Goal: Task Accomplishment & Management: Use online tool/utility

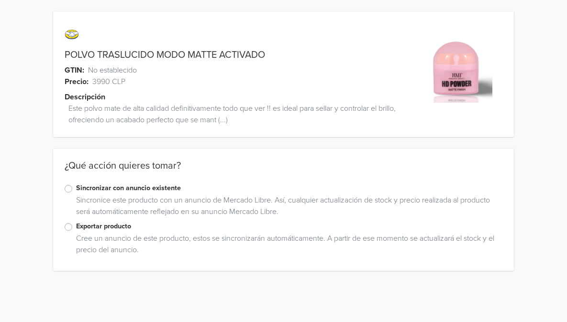
click at [76, 225] on label "Exportar producto" at bounding box center [289, 227] width 426 height 11
click at [0, 0] on input "Exportar producto" at bounding box center [0, 0] width 0 height 0
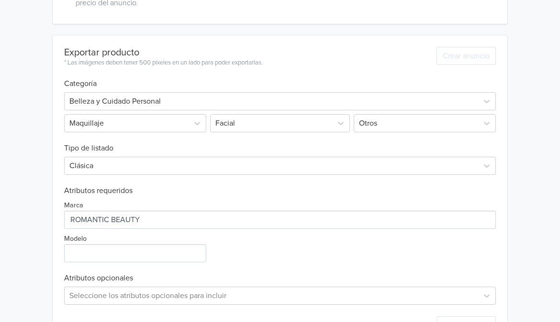
scroll to position [283, 0]
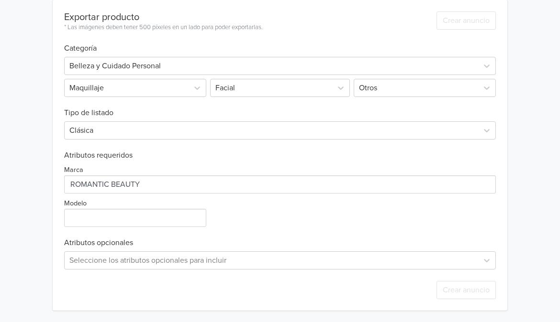
click at [246, 29] on div "* Las imágenes deben tener 500 píxeles en un lado para poder exportarlas." at bounding box center [163, 28] width 199 height 10
click at [145, 218] on input "Modelo" at bounding box center [135, 218] width 142 height 18
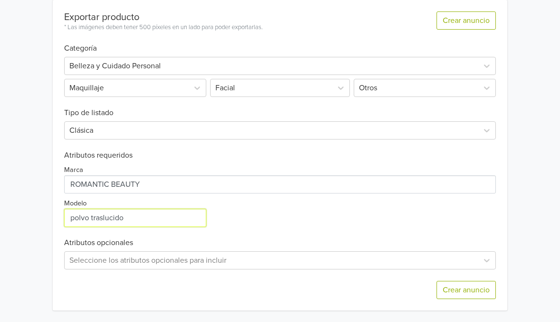
type input "polvo traslucido"
click at [169, 262] on div "Seleccione los atributos opcionales para incluir" at bounding box center [280, 261] width 432 height 18
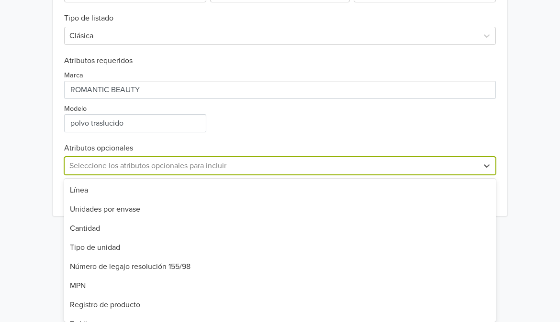
scroll to position [52, 0]
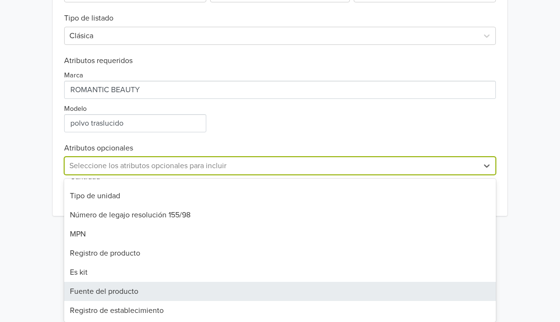
click at [126, 292] on div "Fuente del producto" at bounding box center [280, 291] width 432 height 19
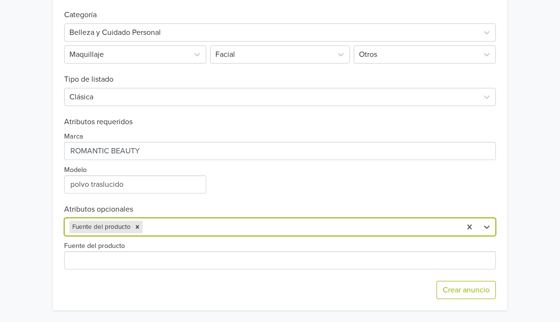
scroll to position [316, 0]
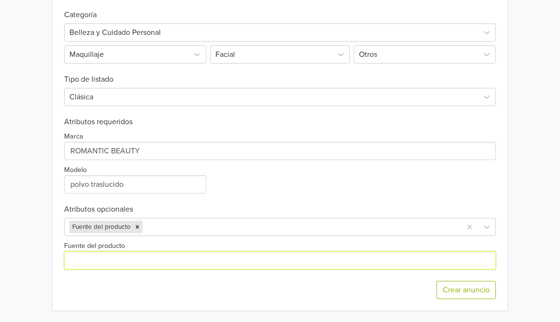
click at [144, 257] on input "Fuente del producto" at bounding box center [280, 261] width 432 height 18
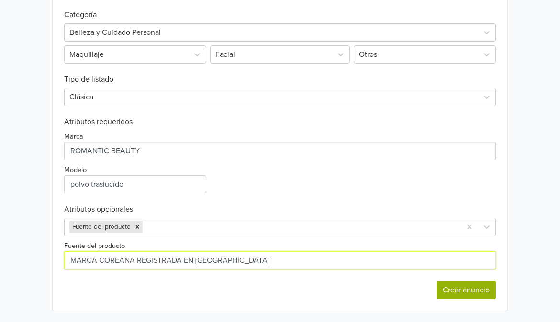
type input "MARCA COREANA REGISTRADA EN EE.UU"
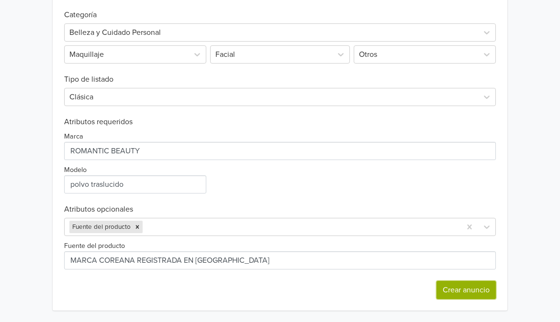
click at [479, 293] on button "Crear anuncio" at bounding box center [465, 290] width 59 height 18
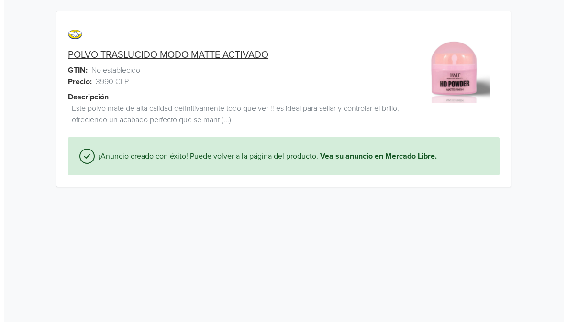
scroll to position [0, 0]
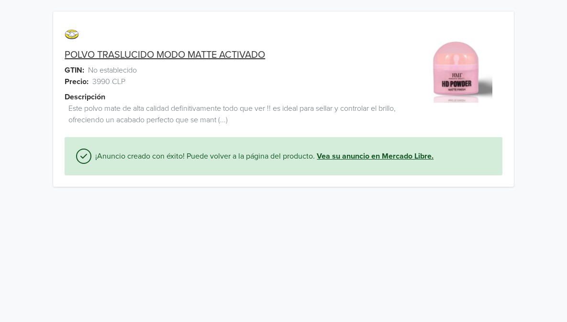
click at [410, 161] on link "Vea su anuncio en Mercado Libre." at bounding box center [375, 156] width 117 height 11
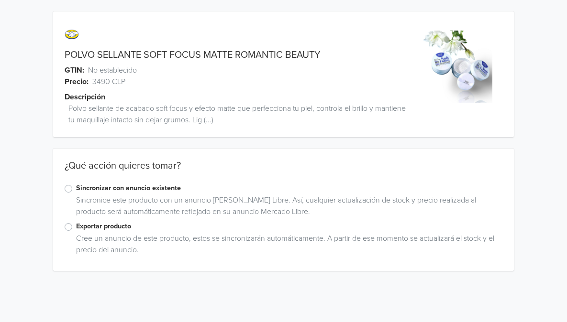
click at [76, 224] on label "Exportar producto" at bounding box center [289, 227] width 426 height 11
click at [0, 0] on input "Exportar producto" at bounding box center [0, 0] width 0 height 0
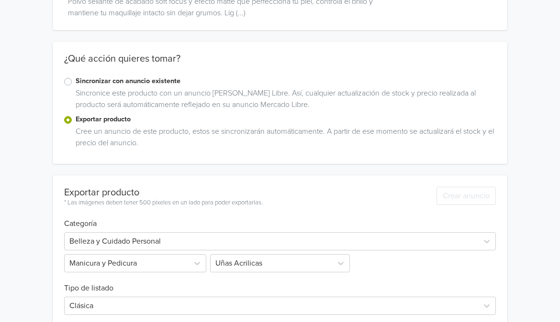
scroll to position [109, 0]
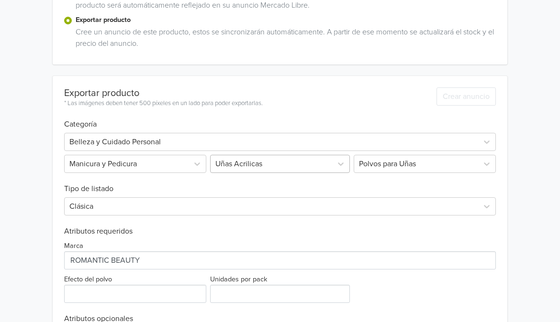
click at [294, 173] on div "Uñas Acrilicas" at bounding box center [280, 164] width 144 height 18
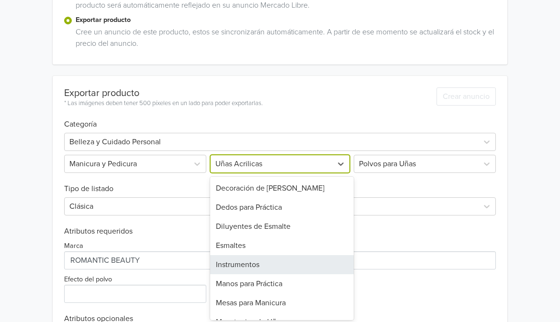
scroll to position [208, 0]
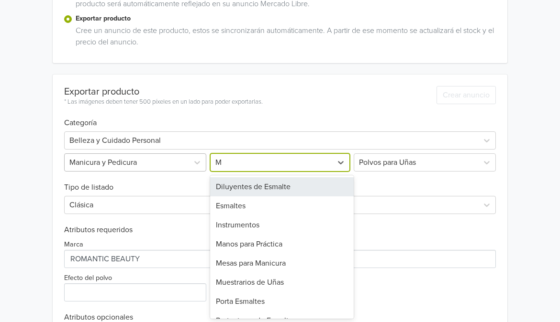
type input "M"
click at [166, 157] on div at bounding box center [126, 162] width 114 height 13
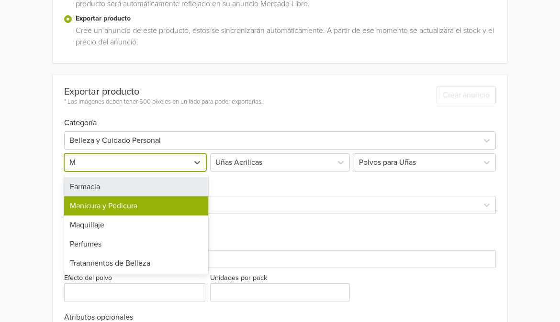
type input "MA"
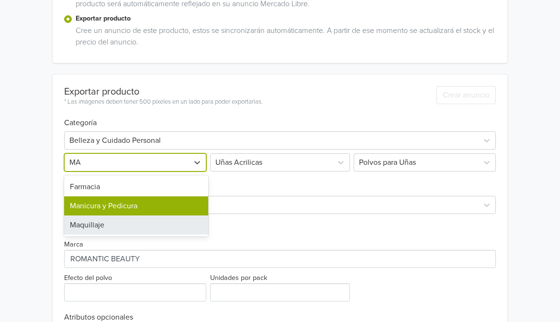
click at [133, 230] on div "Maquillaje" at bounding box center [136, 225] width 144 height 19
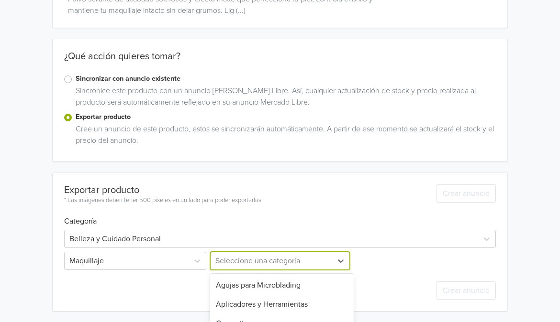
scroll to position [204, 0]
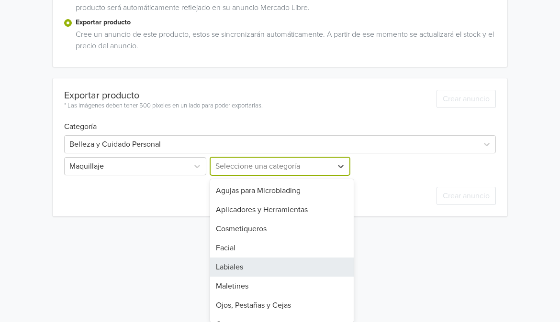
click at [248, 176] on div "9 results available. Use Up and Down to choose options, press Enter to select t…" at bounding box center [280, 166] width 144 height 18
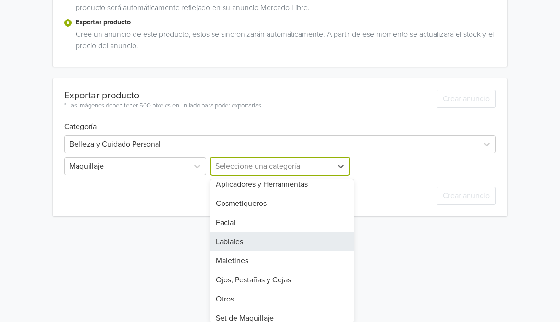
scroll to position [33, 0]
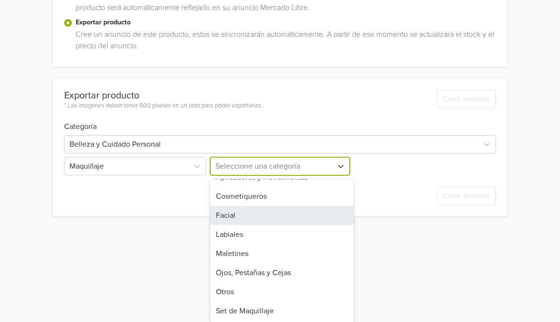
click at [246, 217] on div "Facial" at bounding box center [282, 215] width 144 height 19
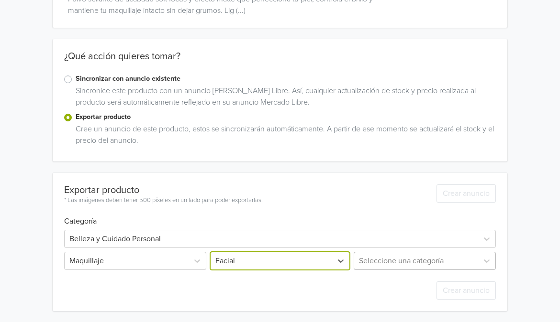
scroll to position [179, 0]
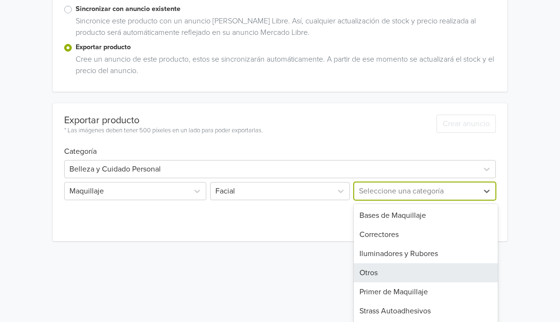
click at [389, 200] on div "6 results available. Use Up and Down to choose options, press Enter to select t…" at bounding box center [424, 191] width 144 height 18
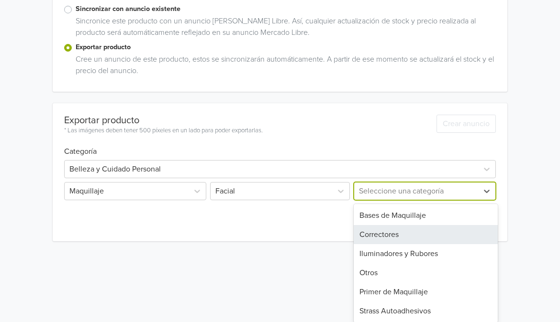
click at [368, 231] on div "Correctores" at bounding box center [426, 234] width 144 height 19
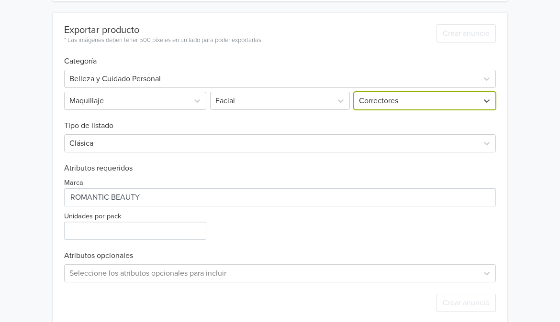
scroll to position [283, 0]
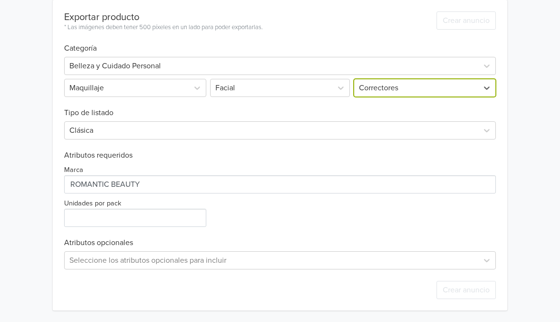
click at [144, 229] on div "Exportar producto * Las imágenes deben tener 500 píxeles en un lado para poder …" at bounding box center [280, 155] width 432 height 311
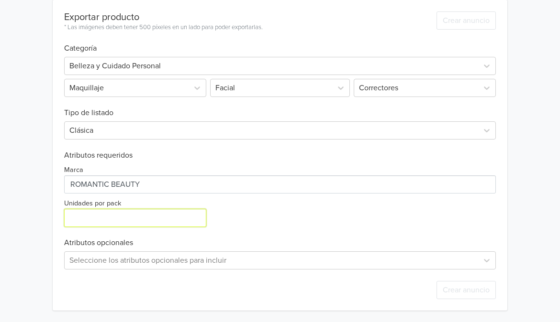
click at [139, 212] on input "Unidades por pack" at bounding box center [135, 218] width 142 height 18
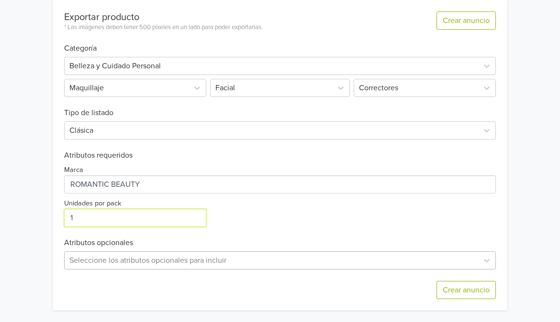
type input "1"
click at [163, 263] on div "Seleccione los atributos opcionales para incluir" at bounding box center [280, 261] width 432 height 18
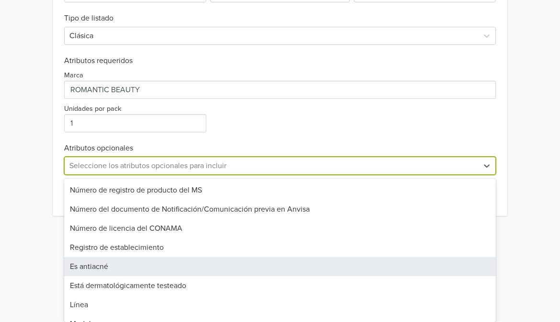
click at [175, 263] on div "Es antiacné" at bounding box center [280, 266] width 432 height 19
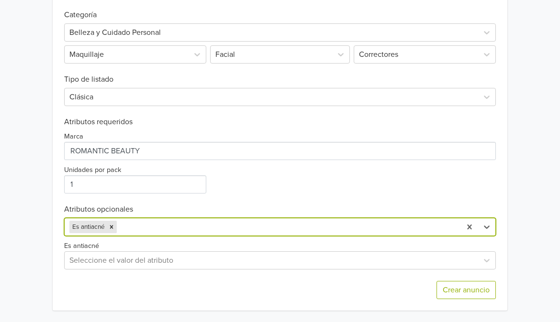
scroll to position [316, 0]
click at [94, 262] on div at bounding box center [271, 260] width 404 height 13
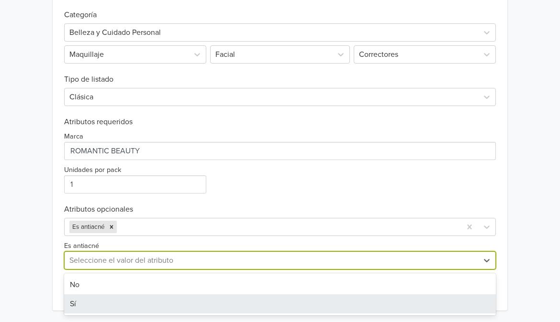
click at [90, 303] on div "Sí" at bounding box center [280, 304] width 432 height 19
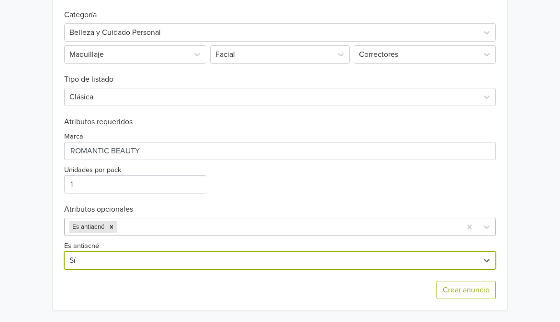
click at [175, 220] on div "Es antiacné" at bounding box center [263, 227] width 396 height 17
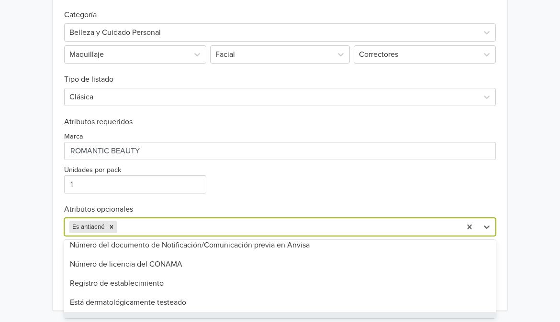
scroll to position [44, 0]
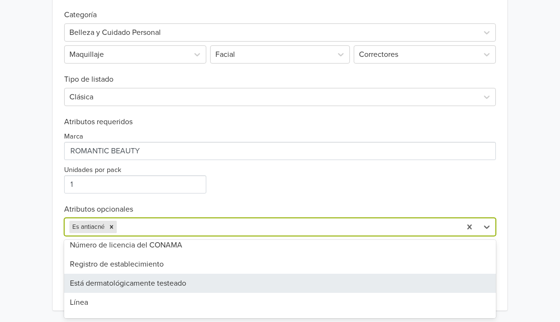
click at [141, 279] on div "Está dermatológicamente testeado" at bounding box center [280, 283] width 432 height 19
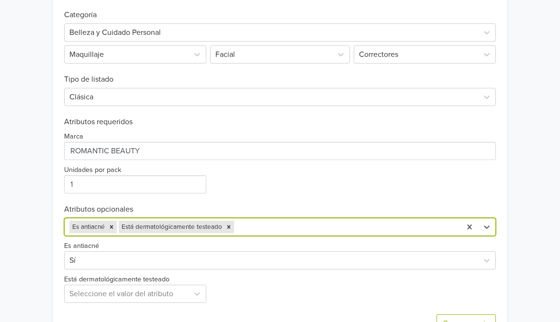
scroll to position [350, 0]
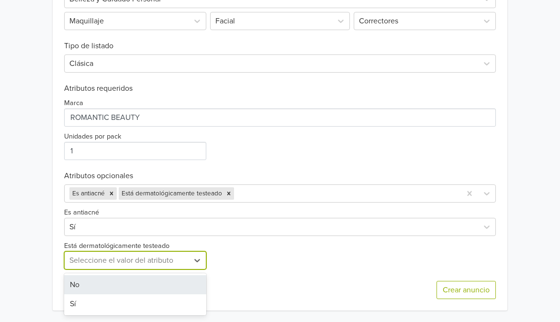
click at [141, 259] on div at bounding box center [126, 260] width 114 height 13
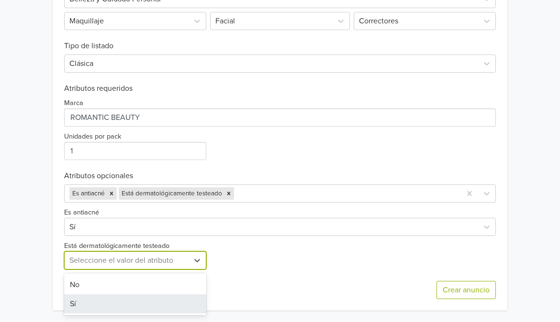
click at [108, 303] on div "Sí" at bounding box center [135, 304] width 142 height 19
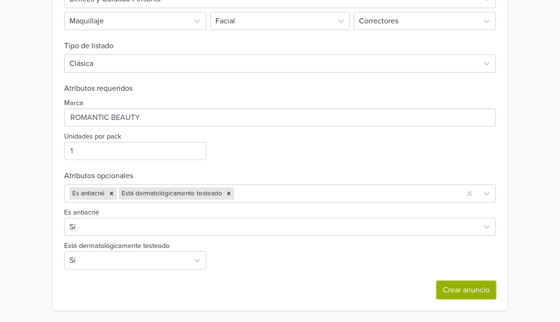
click at [454, 294] on button "Crear anuncio" at bounding box center [465, 290] width 59 height 18
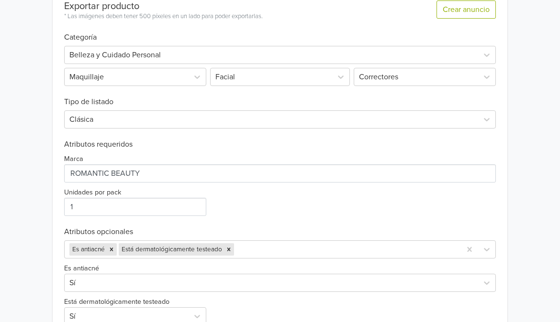
scroll to position [350, 0]
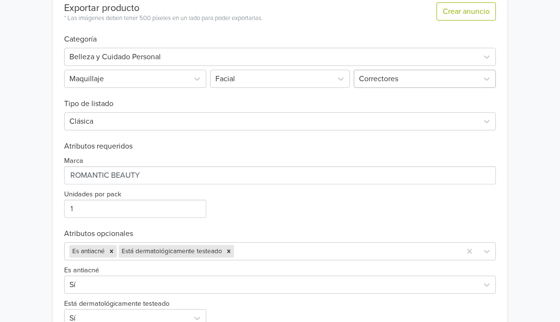
click at [383, 80] on div at bounding box center [416, 78] width 114 height 13
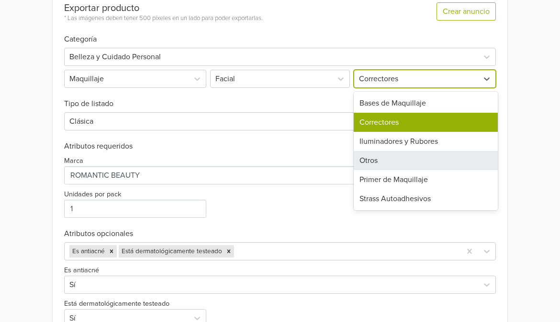
click at [391, 159] on div "Otros" at bounding box center [426, 160] width 144 height 19
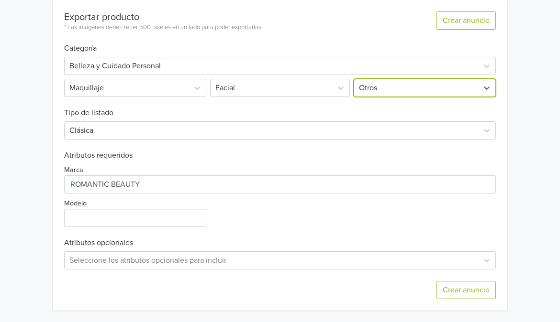
scroll to position [283, 0]
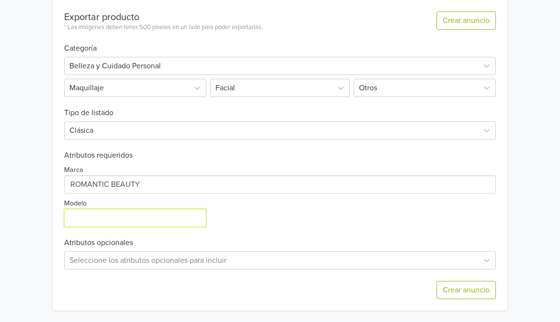
click at [149, 217] on input "Modelo" at bounding box center [135, 218] width 142 height 18
type input "polvo traslucido"
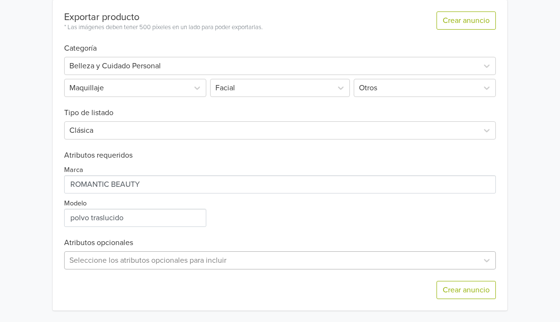
scroll to position [378, 0]
click at [227, 256] on div "Seleccione los atributos opcionales para incluir" at bounding box center [280, 261] width 432 height 18
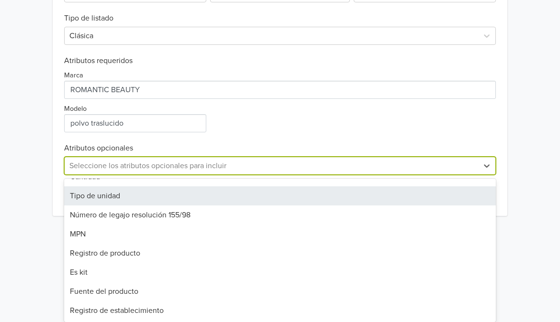
scroll to position [283, 0]
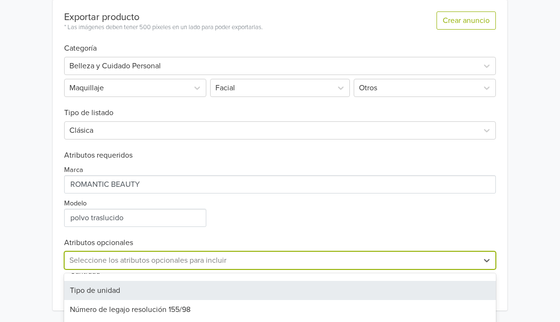
click at [552, 197] on div "POLVO SELLANTE SOFT FOCUS MATTE ROMANTIC BEAUTY GTIN: No establecido Precio: 34…" at bounding box center [279, 19] width 545 height 605
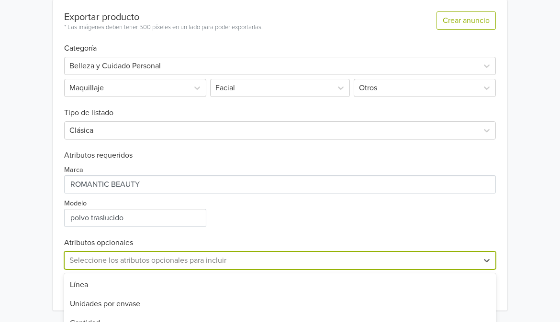
scroll to position [378, 0]
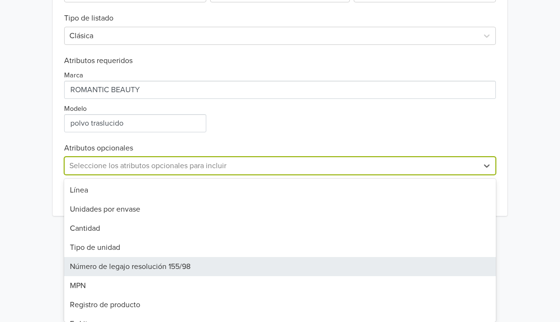
click at [240, 175] on div "10 results available. Use Up and Down to choose options, press Enter to select …" at bounding box center [280, 166] width 432 height 18
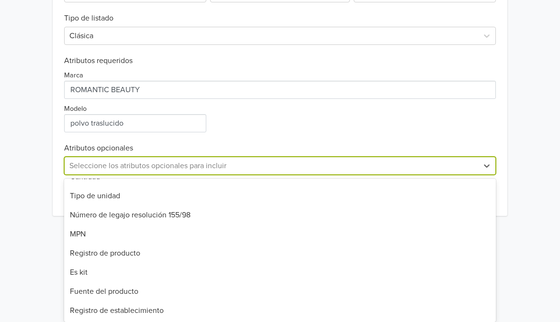
scroll to position [0, 0]
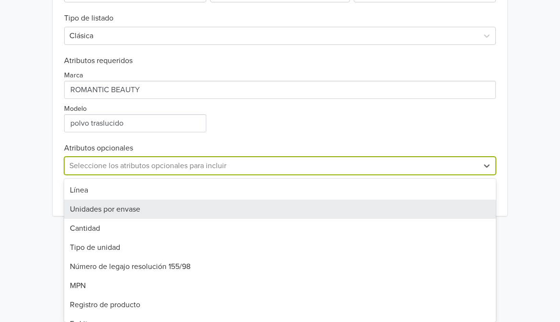
click at [124, 209] on div "Unidades por envase" at bounding box center [280, 209] width 432 height 19
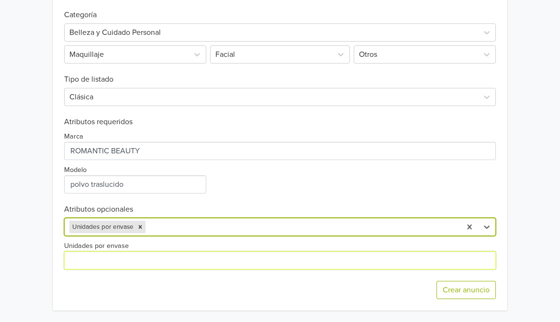
click at [141, 257] on input "Unidades por envase" at bounding box center [280, 261] width 432 height 18
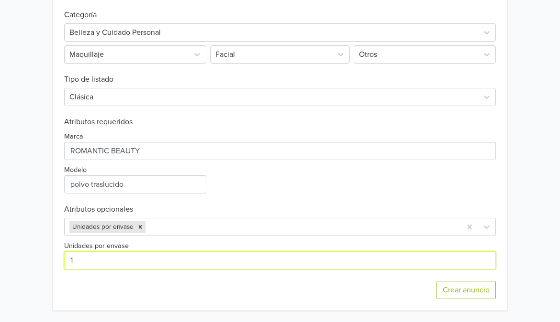
type input "1"
click at [150, 255] on input "1" at bounding box center [280, 261] width 432 height 18
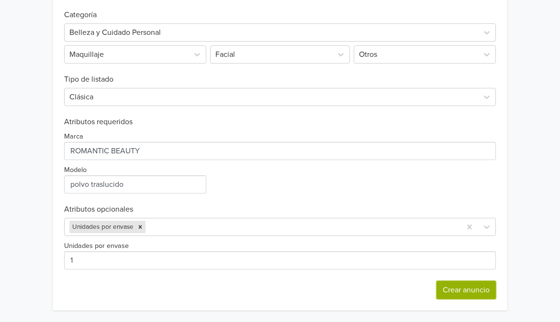
click at [456, 293] on button "Crear anuncio" at bounding box center [465, 290] width 59 height 18
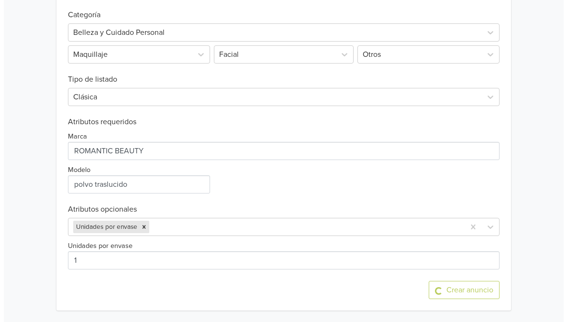
scroll to position [0, 0]
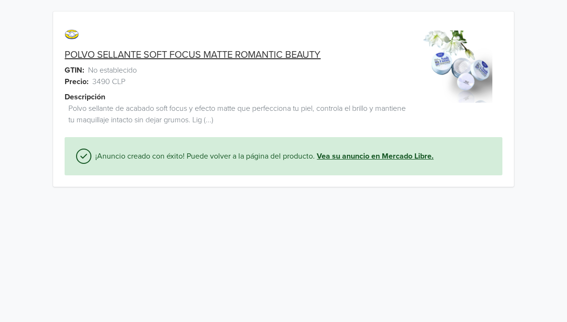
click at [352, 155] on link "Vea su anuncio en Mercado Libre." at bounding box center [375, 156] width 117 height 11
